Goal: Check status: Check status

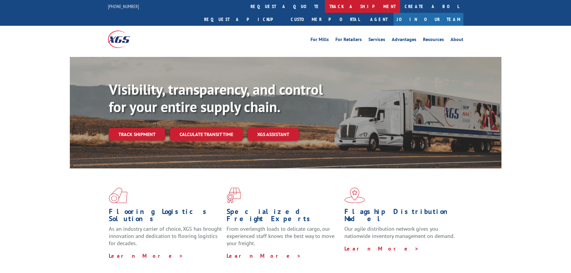
click at [325, 2] on link "track a shipment" at bounding box center [362, 6] width 75 height 13
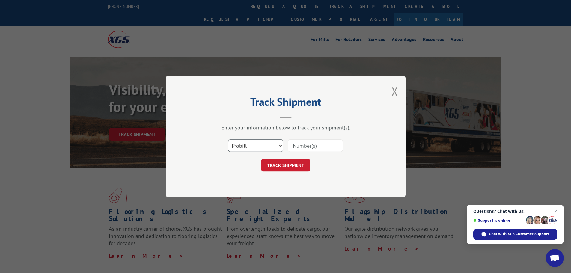
click at [242, 149] on select "Select category... Probill BOL PO" at bounding box center [255, 145] width 55 height 13
select select "bol"
click at [228, 139] on select "Select category... Probill BOL PO" at bounding box center [255, 145] width 55 height 13
click at [292, 147] on input at bounding box center [315, 145] width 55 height 13
paste input "476377"
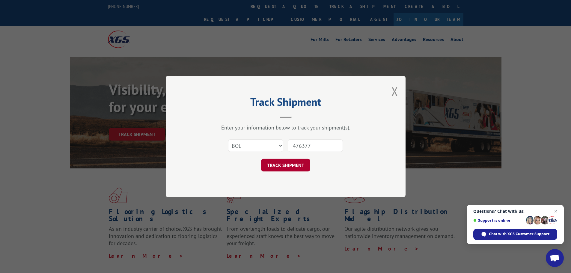
type input "476377"
click at [287, 165] on button "TRACK SHIPMENT" at bounding box center [285, 165] width 49 height 13
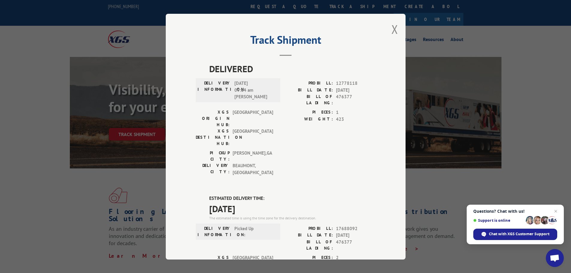
scroll to position [30, 0]
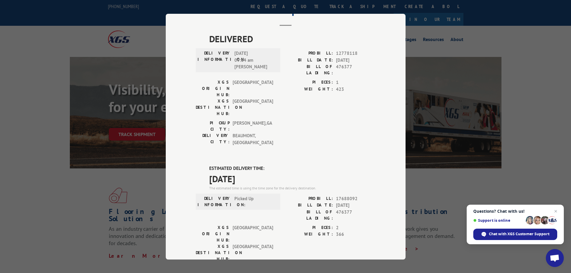
drag, startPoint x: 207, startPoint y: 130, endPoint x: 266, endPoint y: 145, distance: 60.2
click at [266, 165] on div "ESTIMATED DELIVERY TIME: [DATE] The estimated time is using the time zone for t…" at bounding box center [292, 178] width 166 height 26
copy div "ESTIMATED DELIVERY TIME: [DATE]"
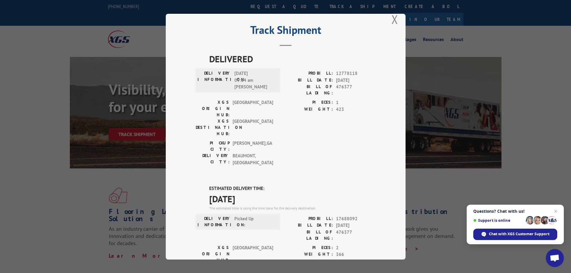
scroll to position [0, 0]
